Goal: Task Accomplishment & Management: Use online tool/utility

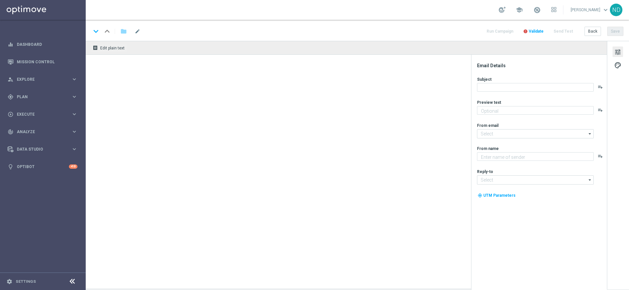
type textarea "Sueña a lo grande con el PowerBall"
type textarea "Lottoland"
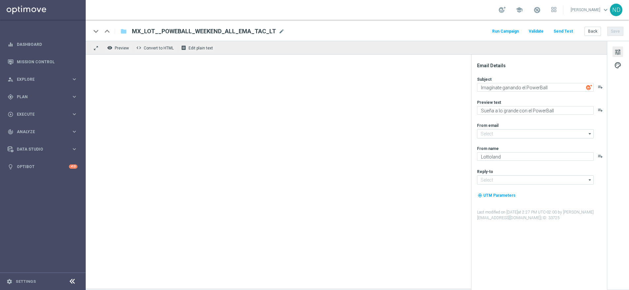
type input "mail@crm.lottoland.com"
type input "consultas@lottoland.mx"
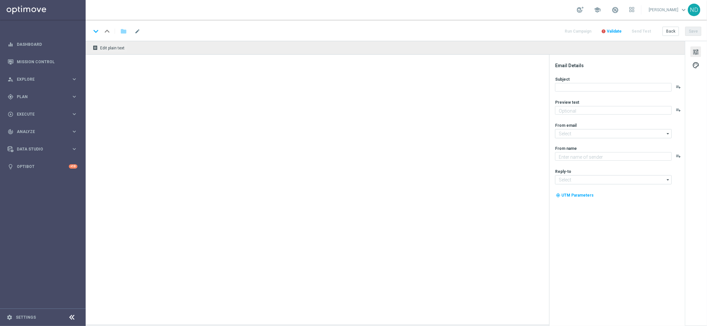
type textarea "Ofertas surpresas te esperam"
type textarea "Lottoland.com.br"
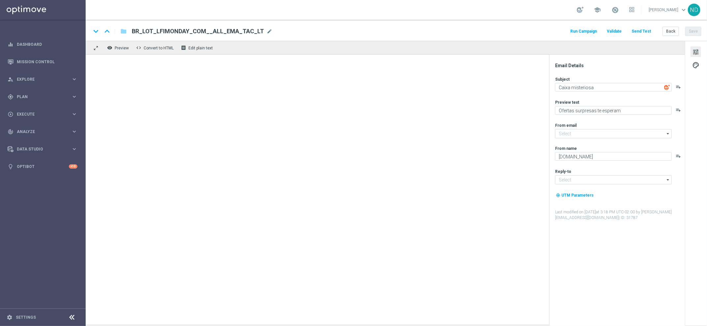
type input "mail@crm.lottoland.com.br"
type input "[EMAIL_ADDRESS][DOMAIN_NAME]"
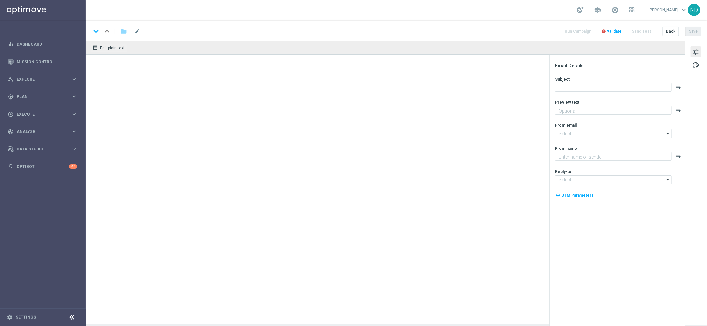
type textarea "[DEMOGRAPHIC_DATA] com 50% OFF e jogue 4 desdobramentos de 18 números"
type input "[EMAIL_ADDRESS][DOMAIN_NAME]"
type textarea "[DOMAIN_NAME]"
type input "[EMAIL_ADDRESS][DOMAIN_NAME]"
